Goal: Transaction & Acquisition: Register for event/course

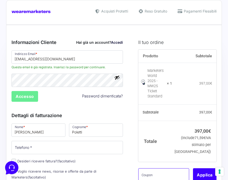
click at [162, 168] on input "text" at bounding box center [163, 174] width 51 height 13
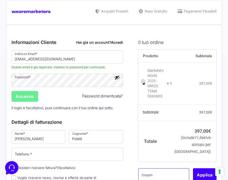
paste input "mrk100offmwtest"
type input "mrk100offmwtest"
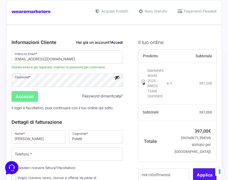
click at [204, 168] on button "Applica" at bounding box center [204, 174] width 23 height 13
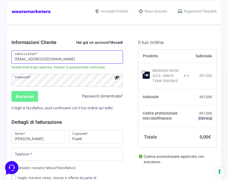
drag, startPoint x: 61, startPoint y: 58, endPoint x: 8, endPoint y: 59, distance: 53.1
paste input "[EMAIL_ADDRESS][DOMAIN_NAME]"
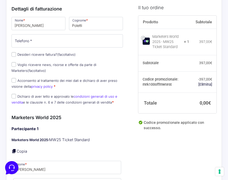
scroll to position [63, 0]
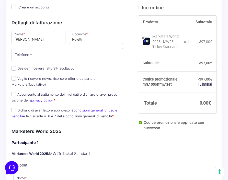
type input "[EMAIL_ADDRESS][DOMAIN_NAME]"
click at [21, 39] on input "Giulia" at bounding box center [38, 37] width 54 height 13
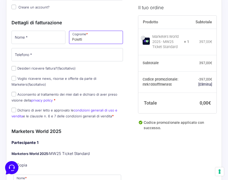
click at [80, 40] on input "Poletti" at bounding box center [96, 37] width 54 height 13
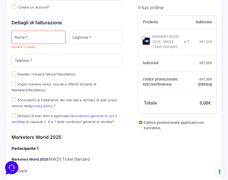
click at [113, 82] on p "Voglio ricevere news, risorse e offerte da parte di Marketers (facoltativo)" at bounding box center [67, 86] width 115 height 13
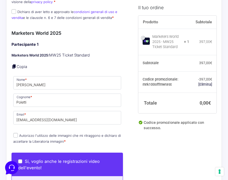
scroll to position [168, 0]
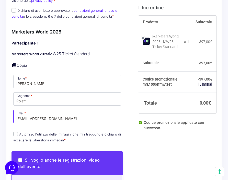
click at [36, 117] on input "giulia.poletti23@gmail.com" at bounding box center [67, 115] width 108 height 13
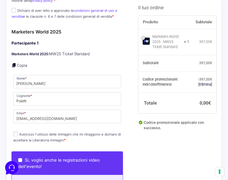
click at [68, 126] on div "Partecipante 1 Marketers World 2025: MW25 Ticket Standard Copia Nome * Giulia C…" at bounding box center [66, 91] width 111 height 103
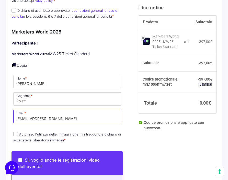
drag, startPoint x: 68, startPoint y: 123, endPoint x: 10, endPoint y: 119, distance: 57.5
click at [10, 119] on div "Riepilogo Ordine 0,00 € Prodotto Subtotale Marketers World 2025 - MW25 Ticket S…" at bounding box center [113, 144] width 215 height 576
paste input "[EMAIL_ADDRESS][DOMAIN_NAME]"
type input "[EMAIL_ADDRESS][DOMAIN_NAME]"
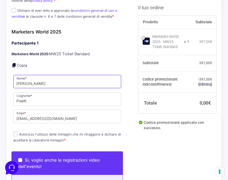
drag, startPoint x: 27, startPoint y: 84, endPoint x: 11, endPoint y: 84, distance: 16.1
click at [11, 84] on div "Riepilogo Ordine 0,00 € Prodotto Subtotale Marketers World 2025 - MW25 Ticket S…" at bounding box center [113, 144] width 215 height 576
type input "Silvio"
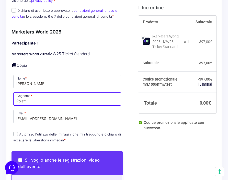
click at [19, 103] on input "Poletti" at bounding box center [67, 98] width 108 height 13
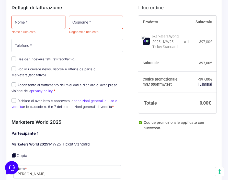
scroll to position [73, 0]
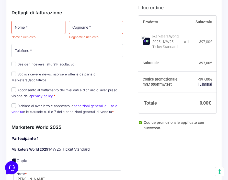
type input "Sammarco"
click at [29, 28] on input "Nome *" at bounding box center [38, 27] width 54 height 13
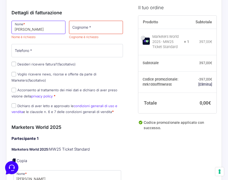
type input "Silvio"
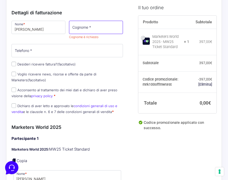
type input "a"
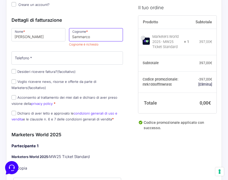
scroll to position [63, 0]
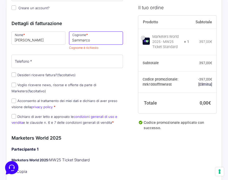
type input "Sammarco"
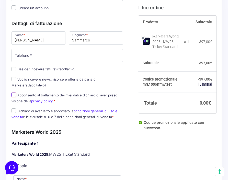
click at [13, 99] on span "Acconsento al trattamento dei miei dati e dichiaro di aver preso visione della …" at bounding box center [64, 97] width 106 height 11
click at [13, 95] on input "Acconsento al trattamento dei miei dati e dichiaro di aver preso visione della …" at bounding box center [13, 94] width 5 height 5
checkbox input "true"
click at [14, 110] on input "Dichiaro di aver letto e approvato le condizioni generali di uso e vendita e le…" at bounding box center [13, 110] width 5 height 5
checkbox input "true"
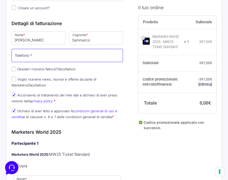
click at [51, 55] on input "Telefono *" at bounding box center [66, 55] width 111 height 13
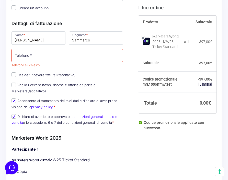
click at [116, 88] on p "Voglio ricevere news, risorse e offerte da parte di Marketers (facoltativo)" at bounding box center [67, 87] width 115 height 13
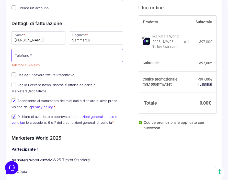
click at [57, 58] on input "Telefono *" at bounding box center [66, 55] width 111 height 13
type input "3356884112"
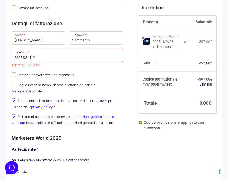
click at [119, 118] on p "Dichiaro di aver letto e approvato le condizioni generali di uso e vendita e le…" at bounding box center [67, 119] width 115 height 13
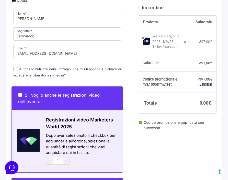
scroll to position [228, 0]
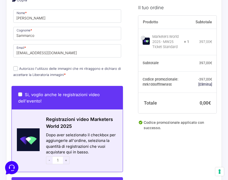
click at [17, 67] on input "Autorizzo l'utilizzo delle immagini che mi ritraggono e dichiaro di accettare l…" at bounding box center [15, 68] width 5 height 5
checkbox input "true"
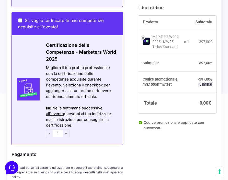
scroll to position [451, 0]
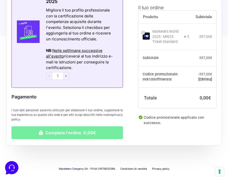
click at [78, 135] on button "Completa l'ordine 0,00€" at bounding box center [66, 132] width 111 height 13
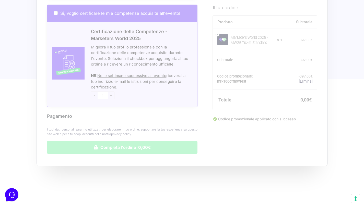
scroll to position [391, 0]
